Goal: Navigation & Orientation: Find specific page/section

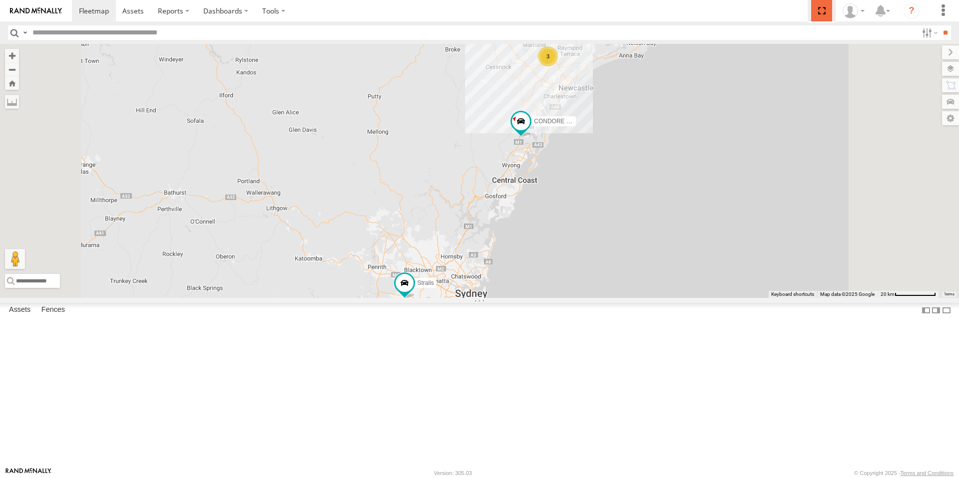
click at [814, 6] on span at bounding box center [821, 10] width 20 height 21
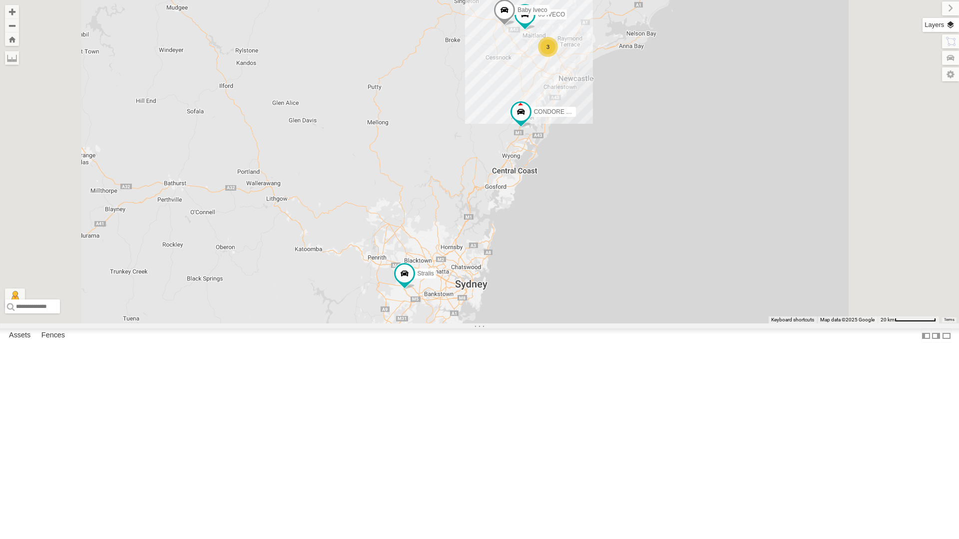
click at [950, 30] on label at bounding box center [940, 25] width 36 height 14
click at [925, 11] on label at bounding box center [941, 8] width 33 height 14
click at [946, 74] on label at bounding box center [939, 74] width 40 height 14
click at [19, 20] on button "Zoom out" at bounding box center [12, 25] width 14 height 14
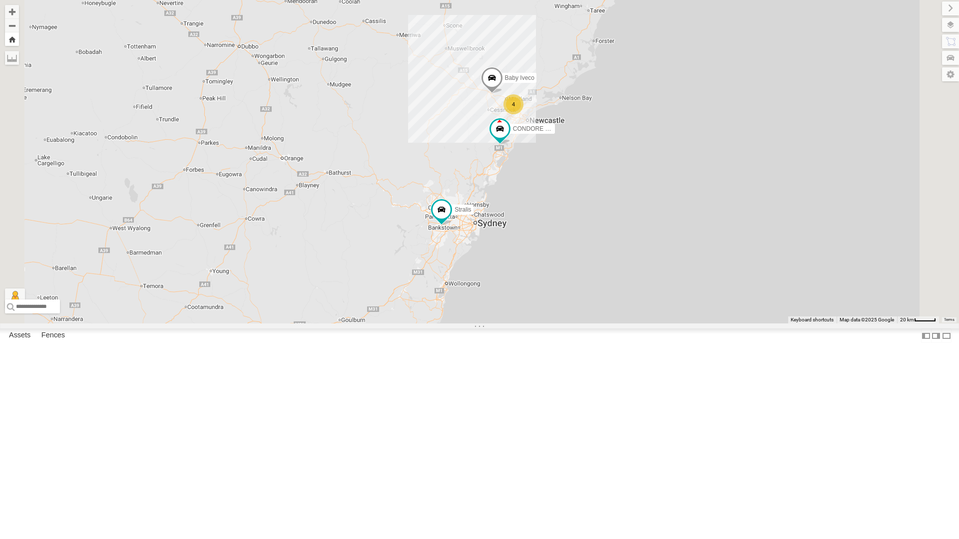
click at [19, 35] on button "Zoom Home" at bounding box center [12, 38] width 14 height 13
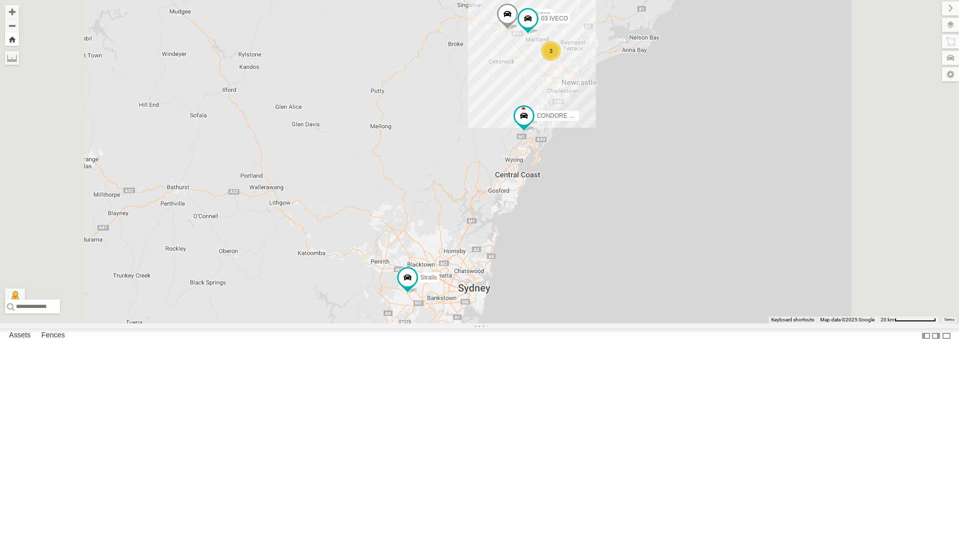
click at [19, 43] on button "Zoom Home" at bounding box center [12, 38] width 14 height 13
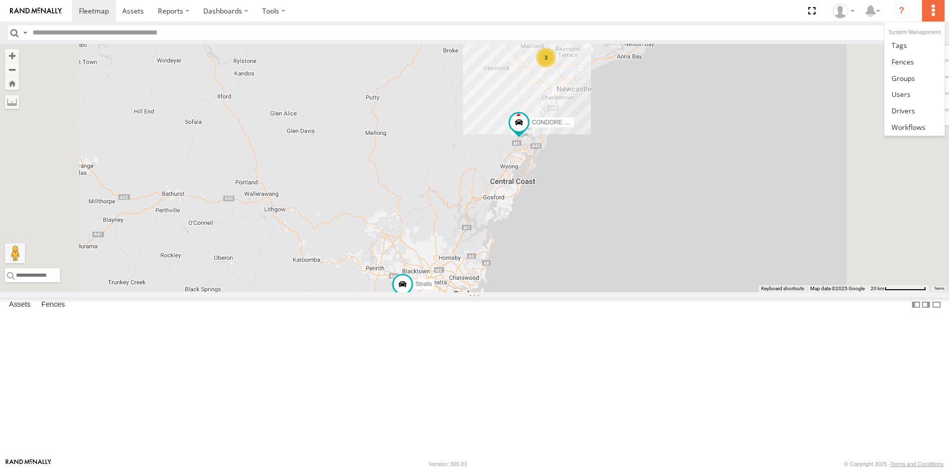
click at [934, 13] on label at bounding box center [933, 10] width 22 height 21
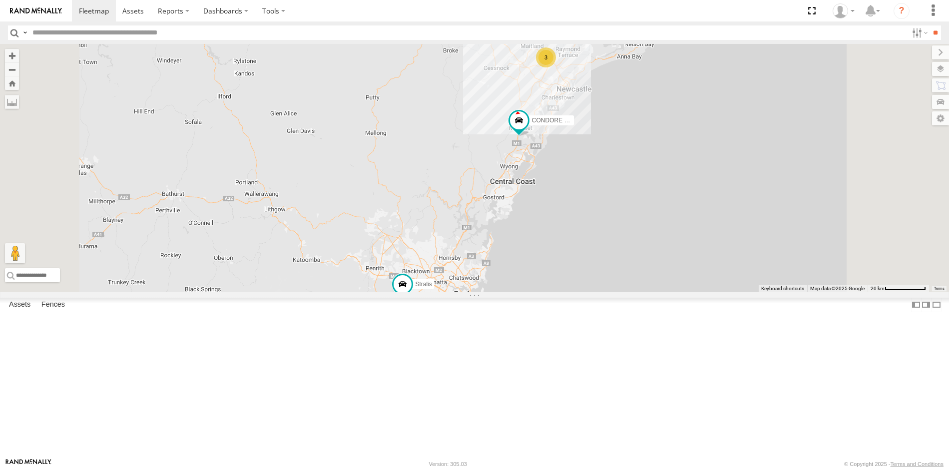
click at [0, 0] on div "Asset Group Arrow Asset Group Dot Asset Group Mini Asset" at bounding box center [0, 0] width 0 height 0
click at [0, 0] on div "All Assets" at bounding box center [0, 0] width 0 height 0
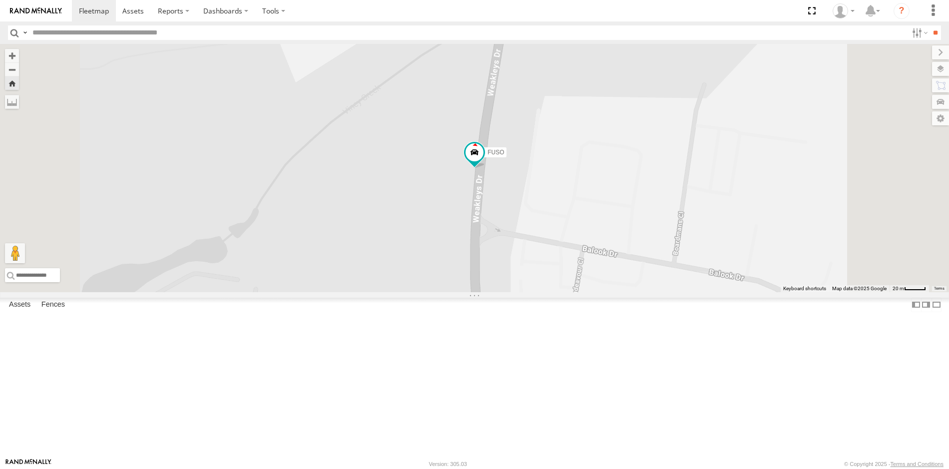
click at [0, 0] on link at bounding box center [0, 0] width 0 height 0
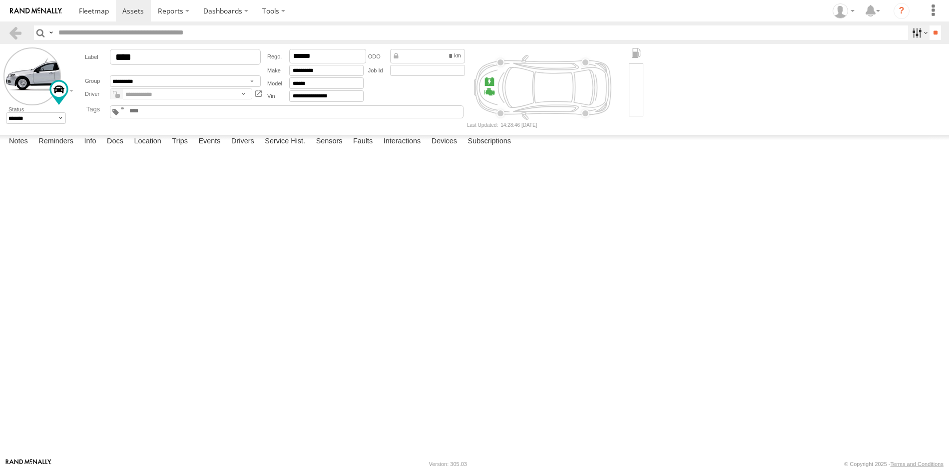
click at [908, 33] on label at bounding box center [918, 32] width 21 height 14
click at [0, 0] on span "Truck" at bounding box center [0, 0] width 0 height 0
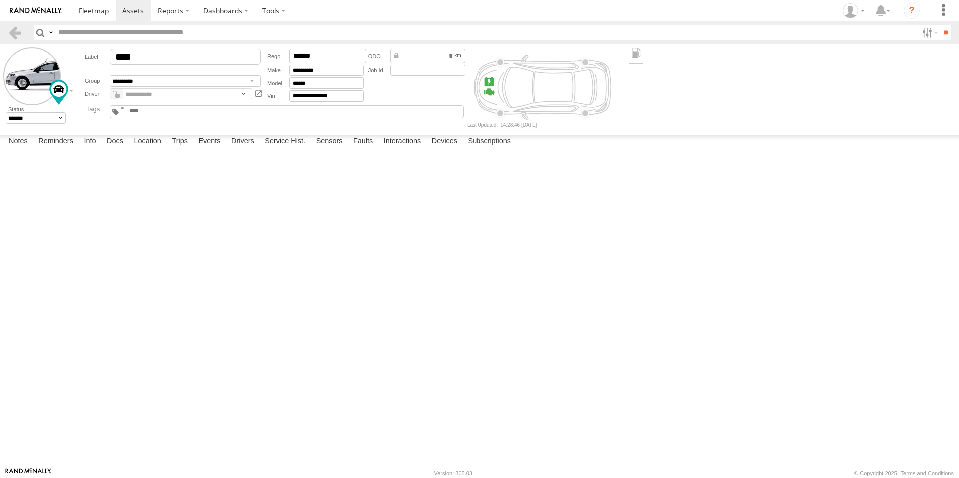
click at [0, 0] on span "BIC Logistics" at bounding box center [0, 0] width 0 height 0
click at [918, 39] on label "All Assets" at bounding box center [918, 32] width 0 height 13
click at [0, 0] on span "DEPOT" at bounding box center [0, 0] width 0 height 0
click at [132, 10] on span at bounding box center [132, 10] width 21 height 9
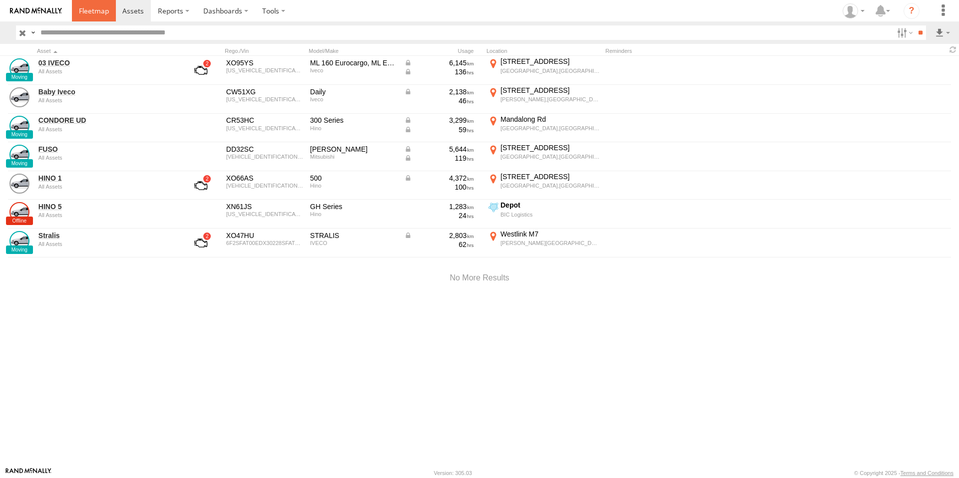
click at [100, 6] on span at bounding box center [94, 10] width 30 height 9
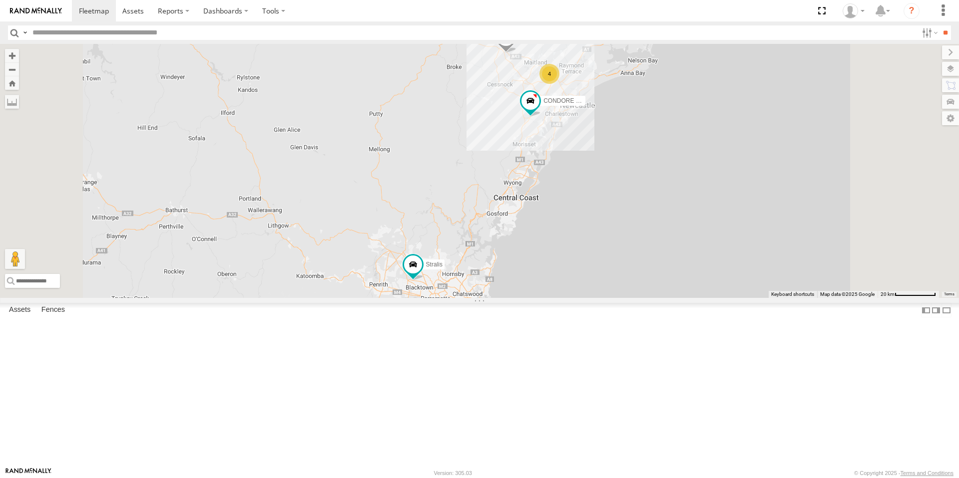
click at [0, 0] on span at bounding box center [0, 0] width 0 height 0
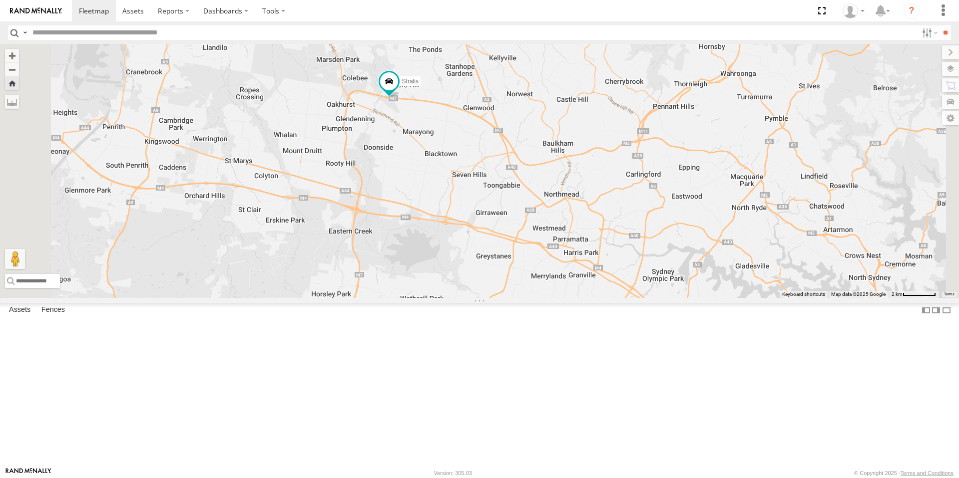
click at [0, 0] on link at bounding box center [0, 0] width 0 height 0
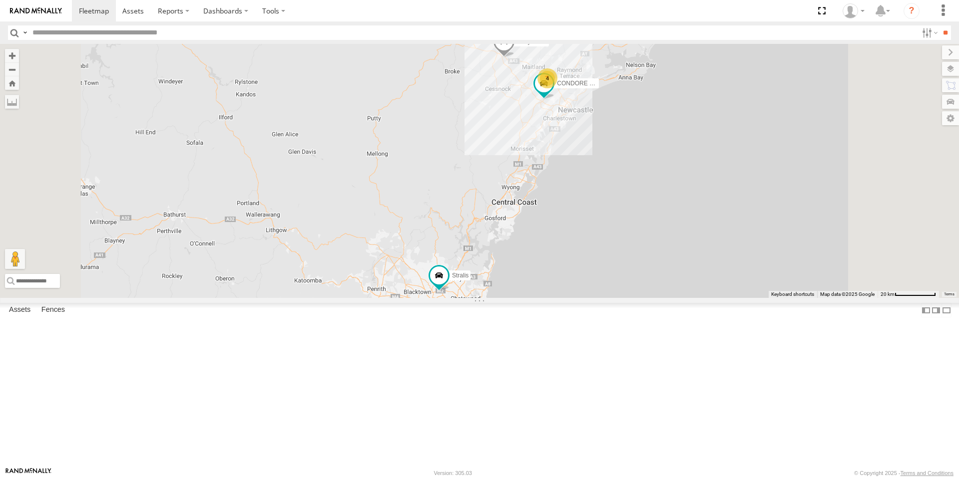
click at [469, 18] on section at bounding box center [514, 10] width 884 height 21
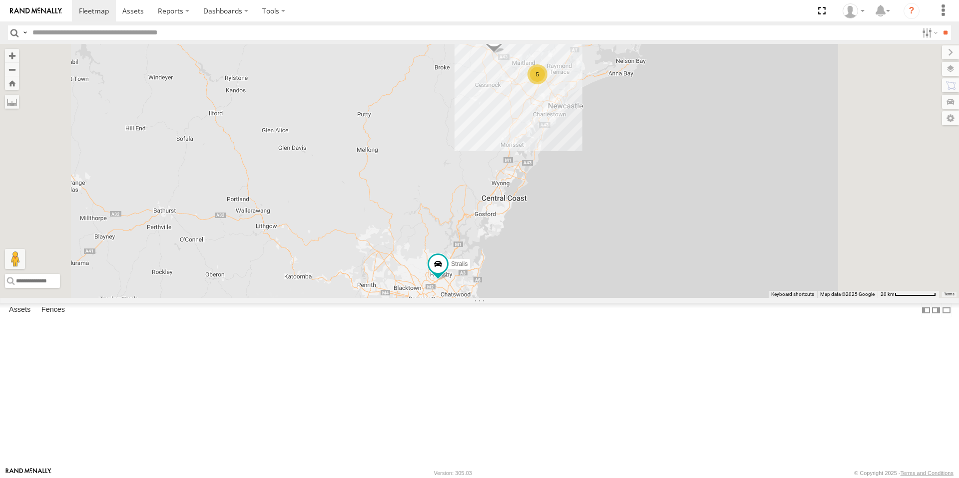
click at [468, 17] on section at bounding box center [514, 10] width 884 height 21
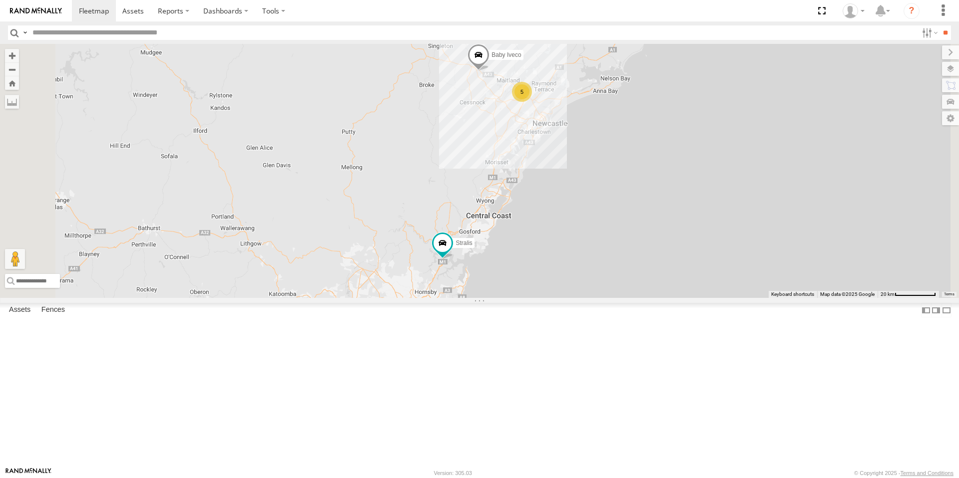
click at [0, 0] on div "Stralis All Assets" at bounding box center [0, 0] width 0 height 0
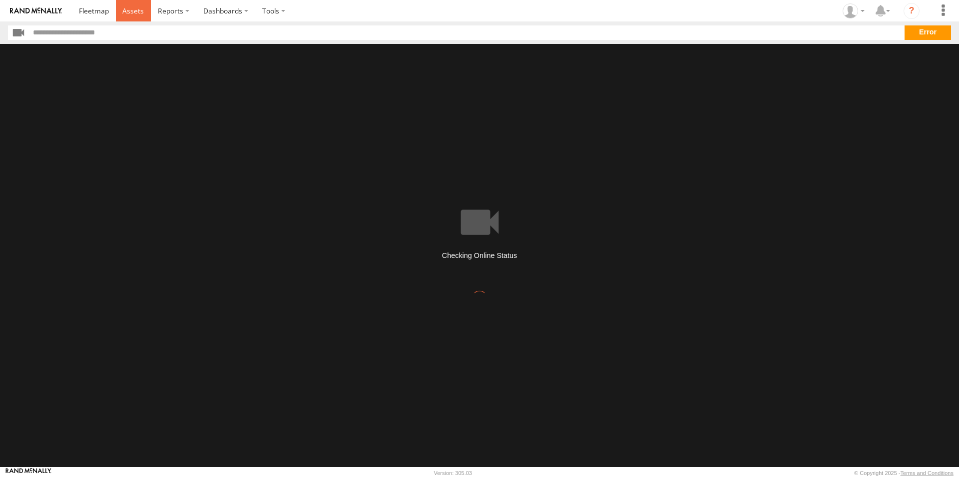
click at [136, 15] on span at bounding box center [132, 10] width 21 height 9
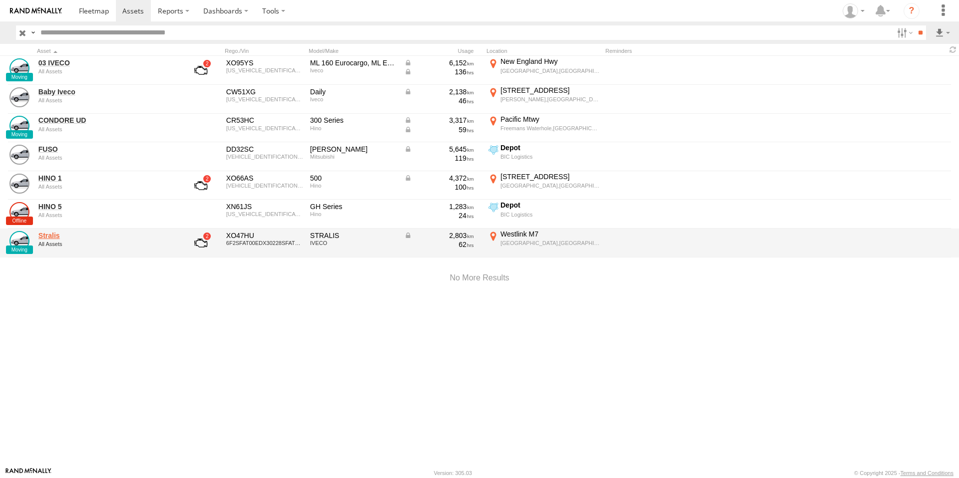
click at [47, 238] on link "Stralis" at bounding box center [106, 235] width 137 height 9
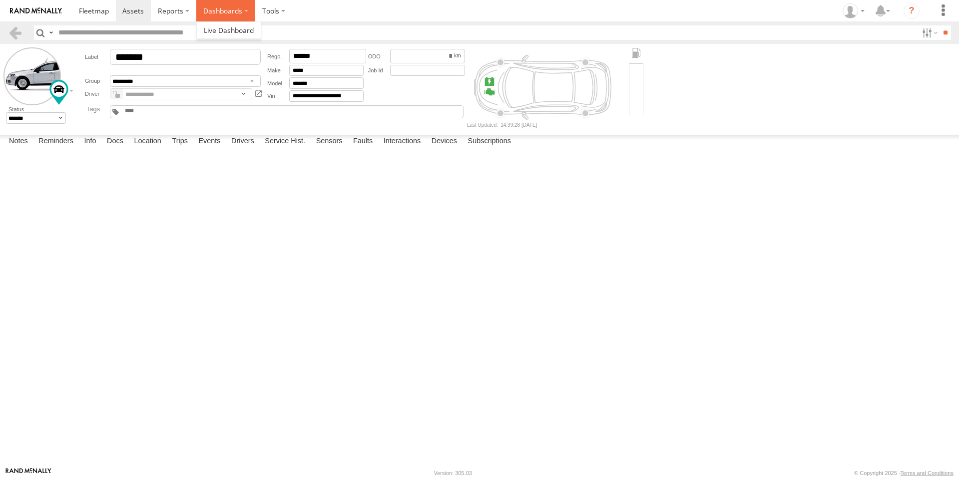
click at [226, 11] on label "Dashboards" at bounding box center [225, 10] width 59 height 21
click at [104, 14] on span at bounding box center [94, 10] width 30 height 9
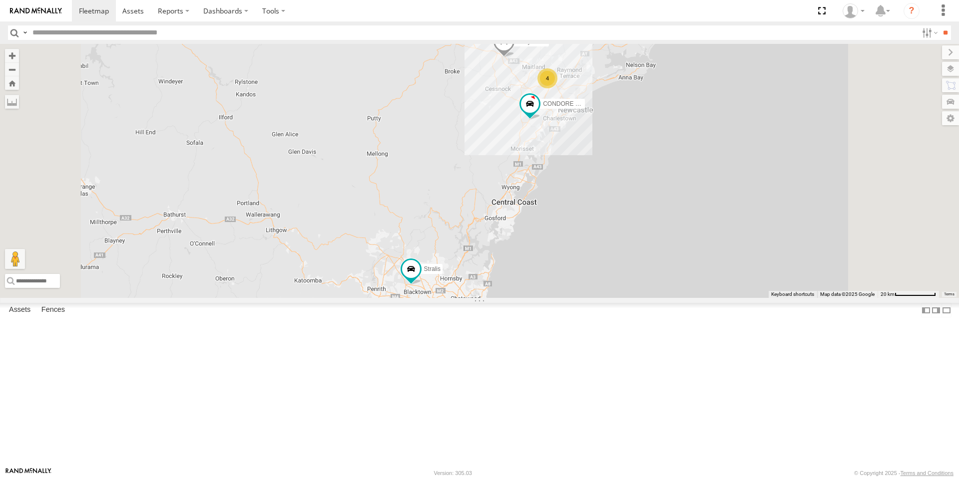
click at [0, 0] on link at bounding box center [0, 0] width 0 height 0
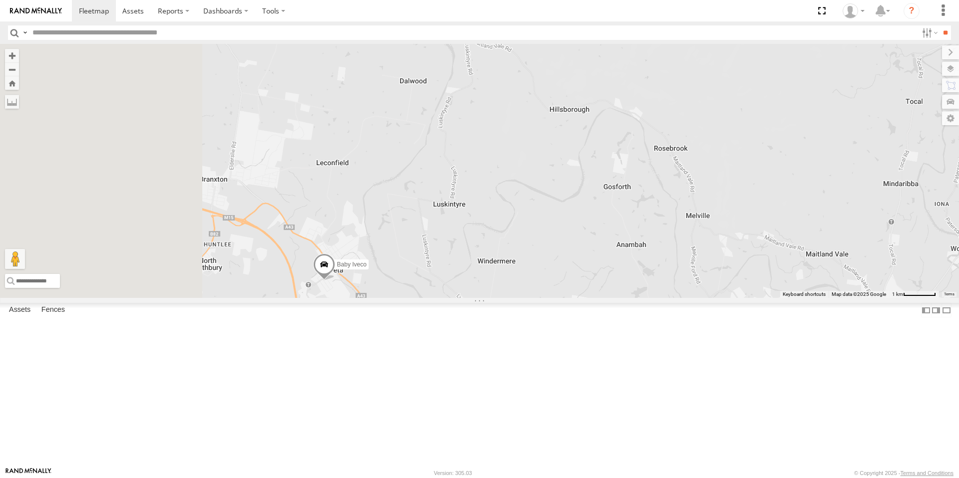
drag, startPoint x: 447, startPoint y: 212, endPoint x: 614, endPoint y: 12, distance: 260.1
click at [601, 54] on div "Stralis CONDORE UD Baby Iveco" at bounding box center [479, 171] width 959 height 254
